Goal: Transaction & Acquisition: Obtain resource

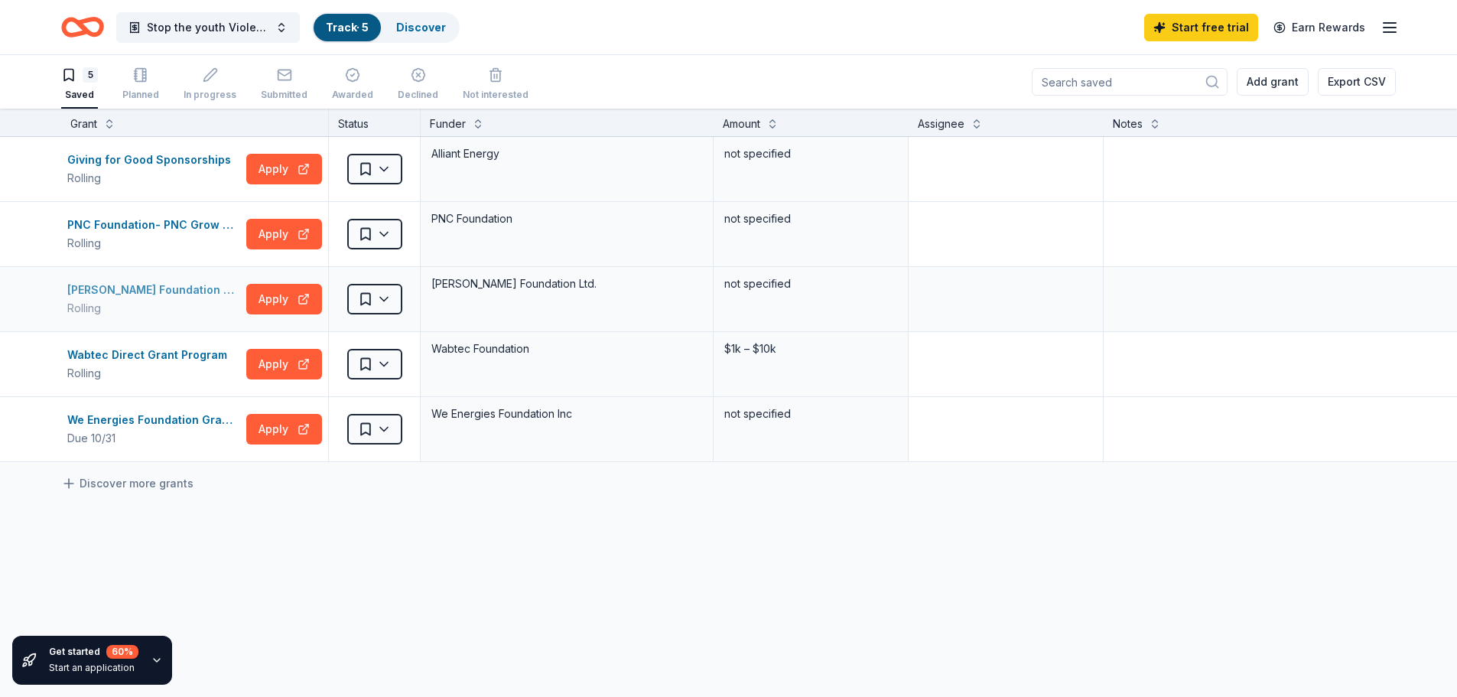
click at [130, 288] on div "[PERSON_NAME] Foundation Grant" at bounding box center [153, 290] width 173 height 18
click at [122, 221] on div "PNC Foundation- PNC Grow Up Great" at bounding box center [153, 225] width 173 height 18
click at [174, 155] on div "Giving for Good Sponsorships" at bounding box center [152, 160] width 170 height 18
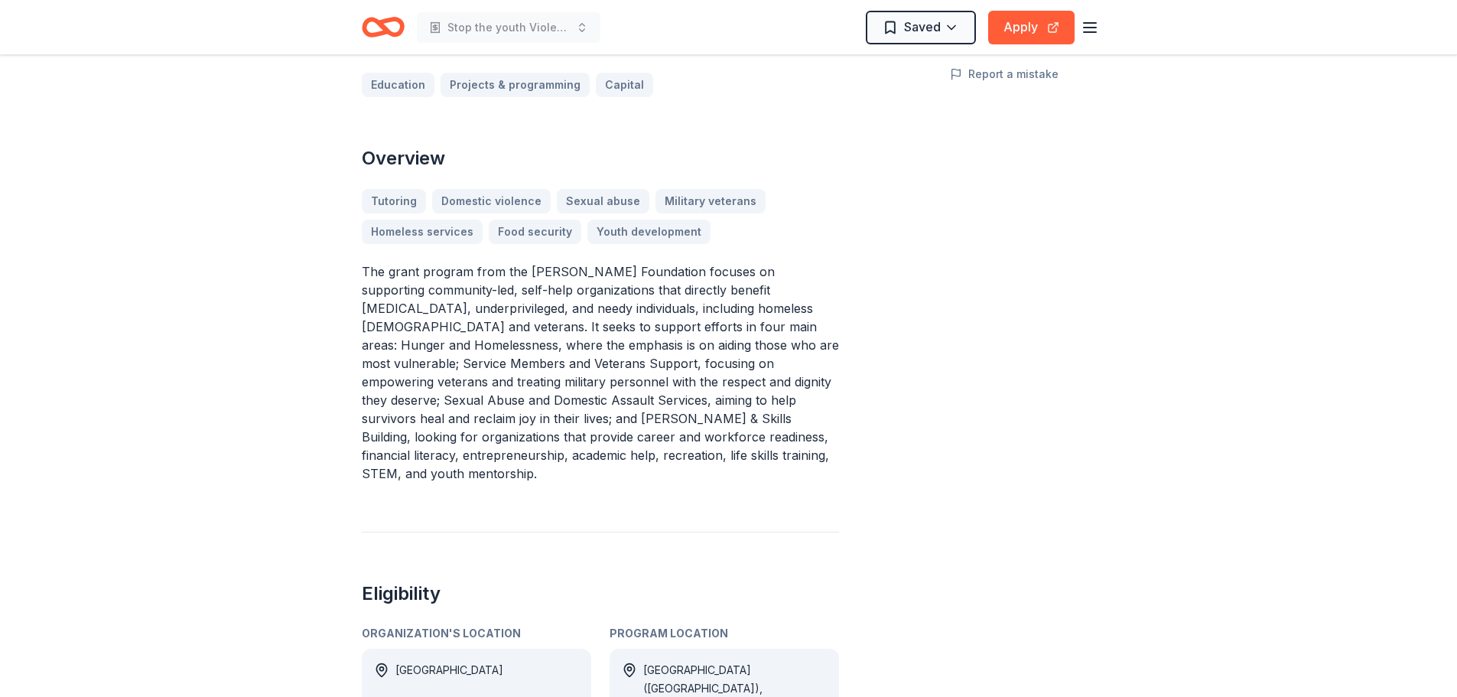
scroll to position [375, 0]
click at [1028, 24] on button "Apply" at bounding box center [1031, 28] width 86 height 34
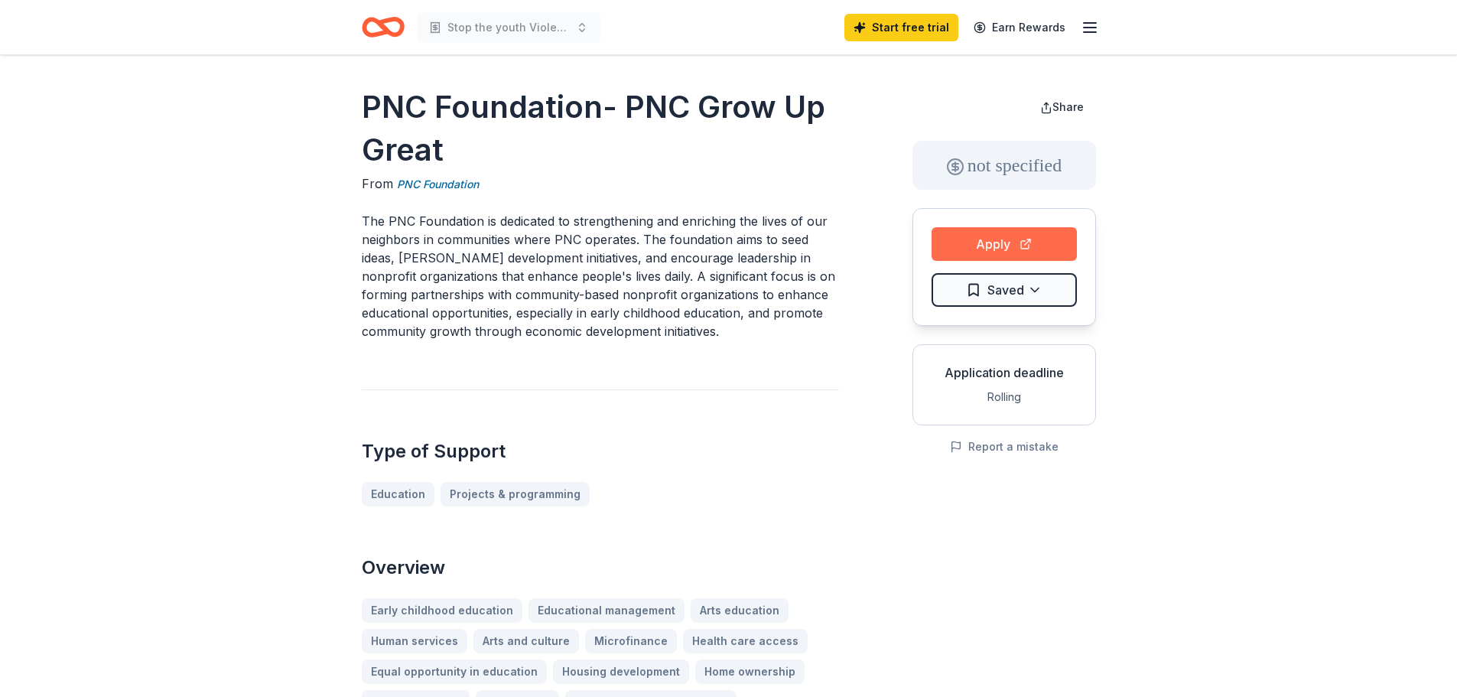
click at [951, 244] on button "Apply" at bounding box center [1003, 244] width 145 height 34
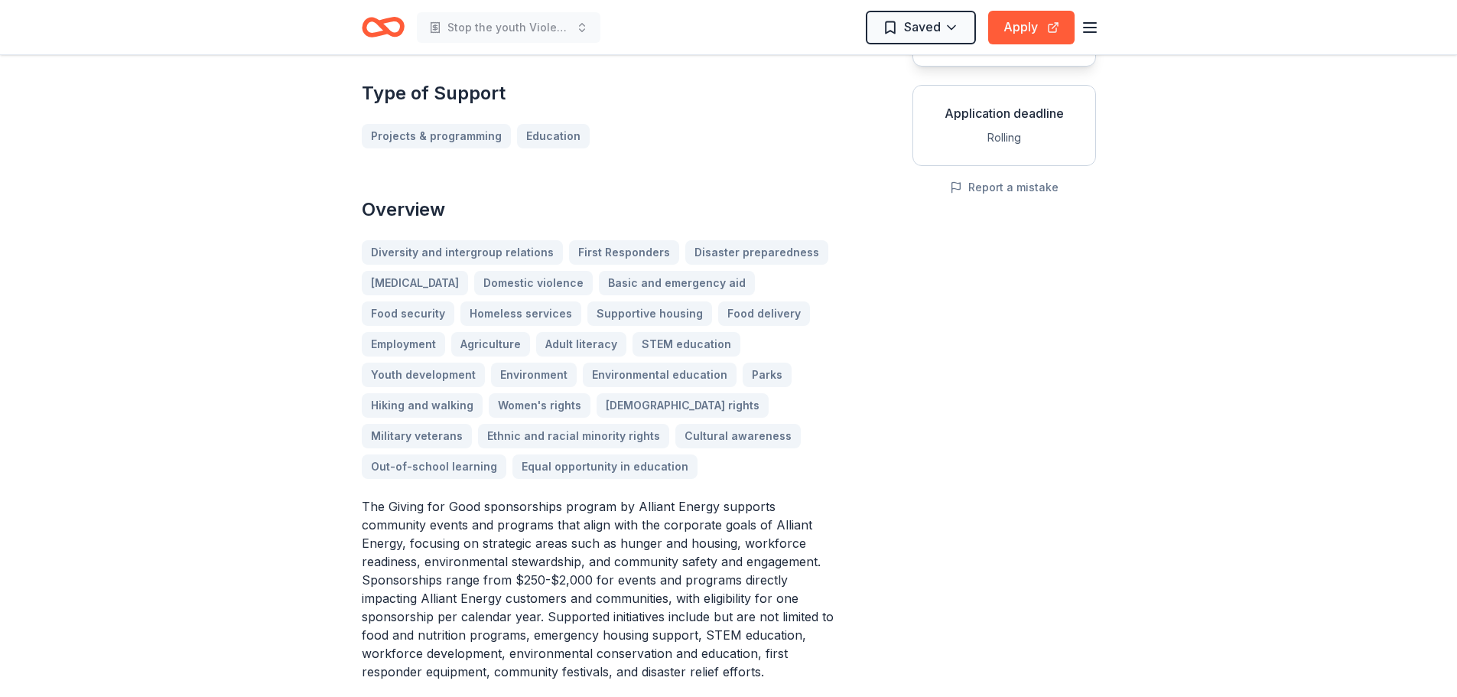
scroll to position [266, 0]
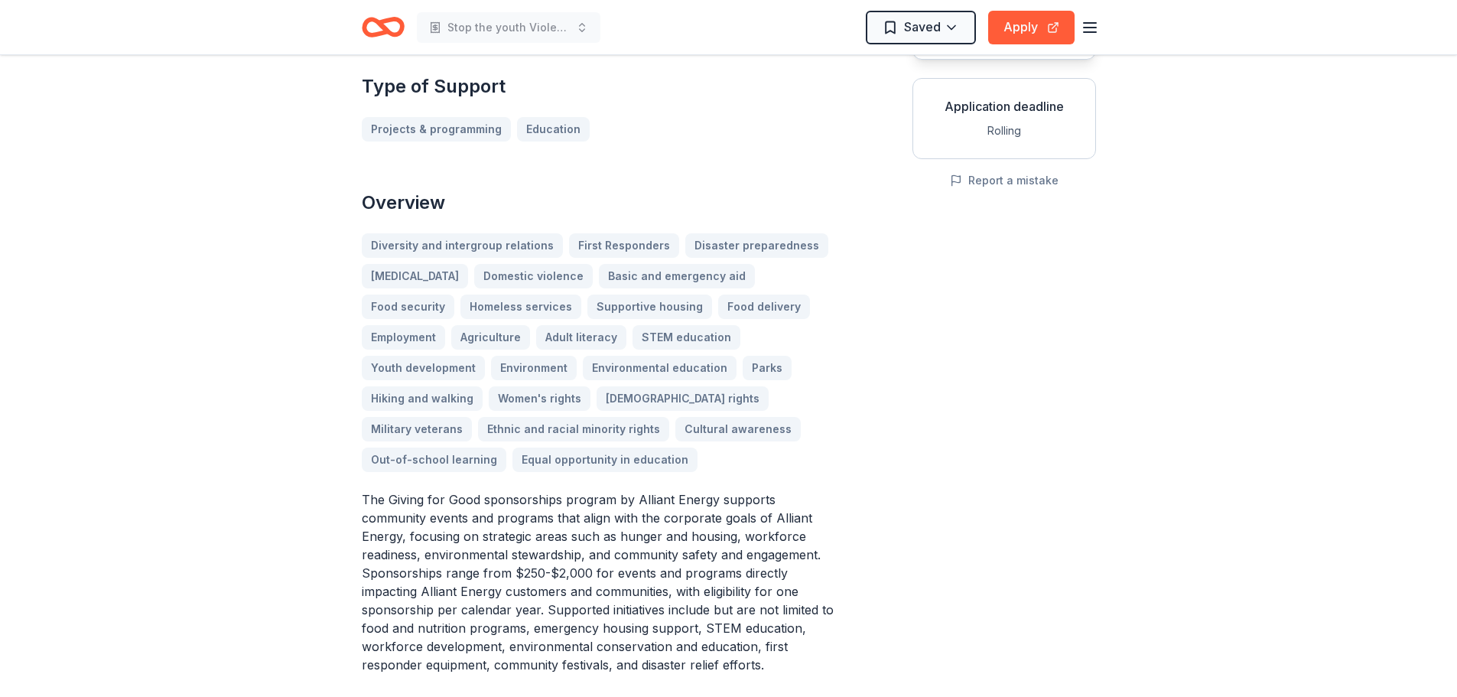
click at [728, 339] on div "Diversity and intergroup relations First Responders Disaster preparedness Child…" at bounding box center [600, 352] width 477 height 239
click at [1045, 18] on button "Apply" at bounding box center [1031, 28] width 86 height 34
